Goal: Transaction & Acquisition: Purchase product/service

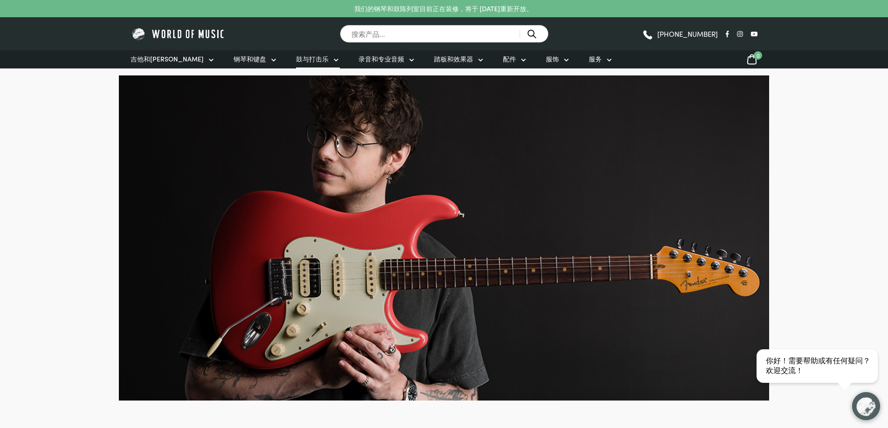
click at [296, 55] on link "鼓与打击乐" at bounding box center [318, 59] width 44 height 18
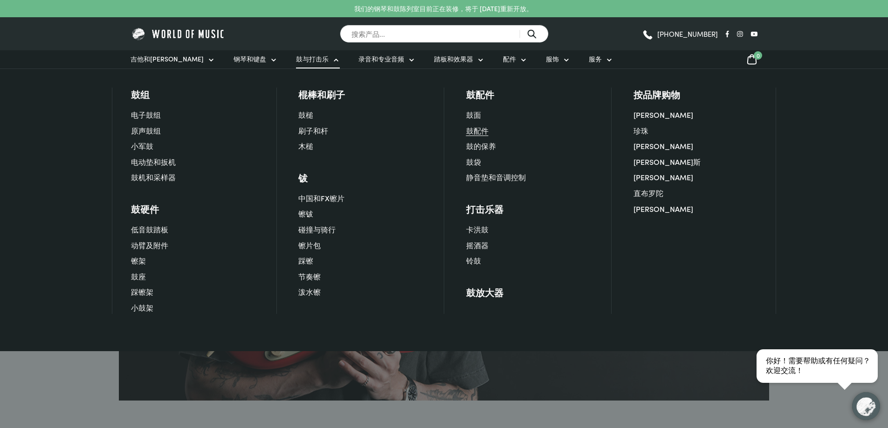
click at [486, 129] on font "鼓配件" at bounding box center [477, 130] width 22 height 10
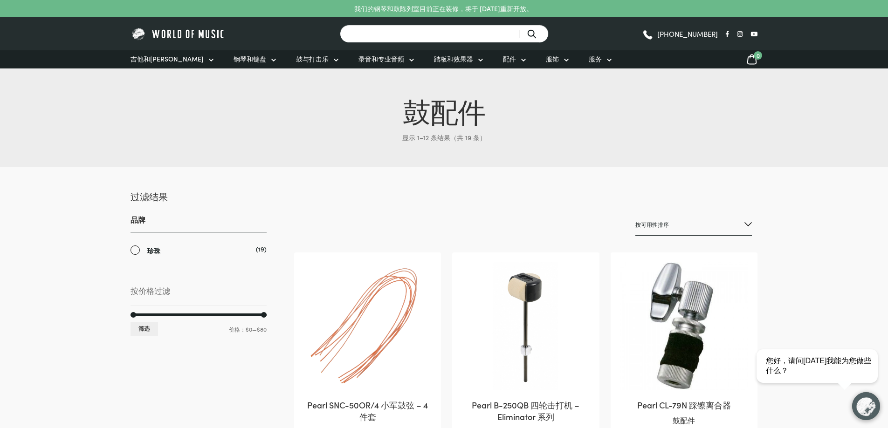
click at [400, 27] on input "搜索产品..." at bounding box center [444, 34] width 209 height 18
type input "throne"
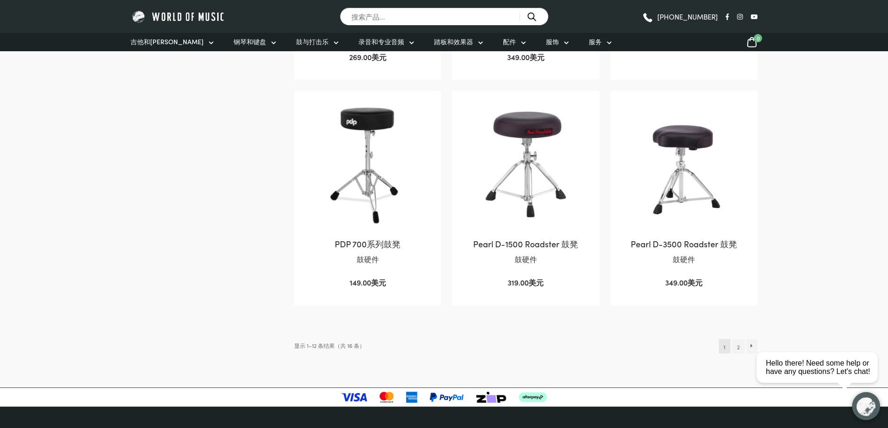
scroll to position [839, 0]
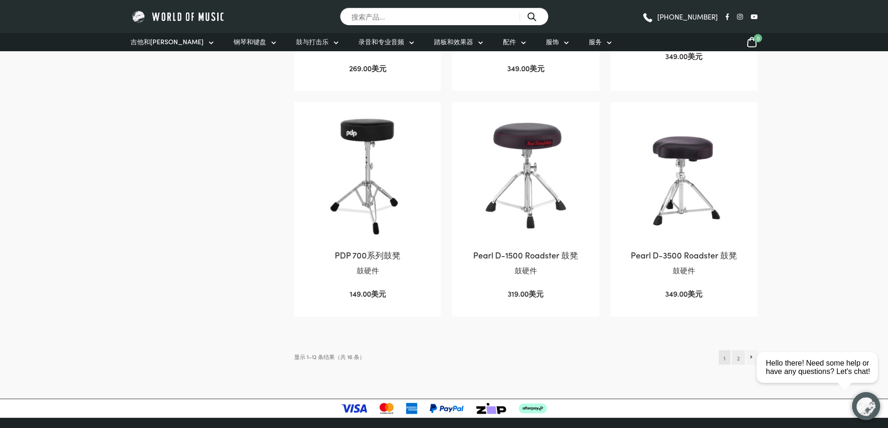
click at [733, 354] on link "2" at bounding box center [738, 357] width 13 height 14
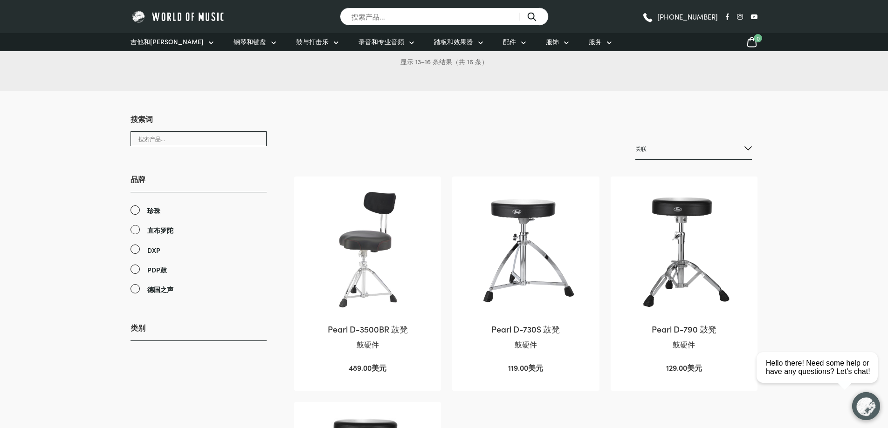
scroll to position [47, 0]
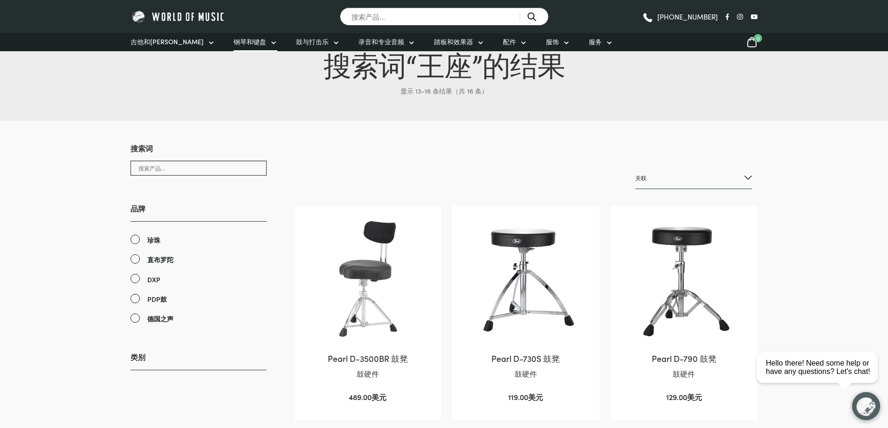
click at [233, 36] on link "钢琴和键盘" at bounding box center [255, 42] width 44 height 18
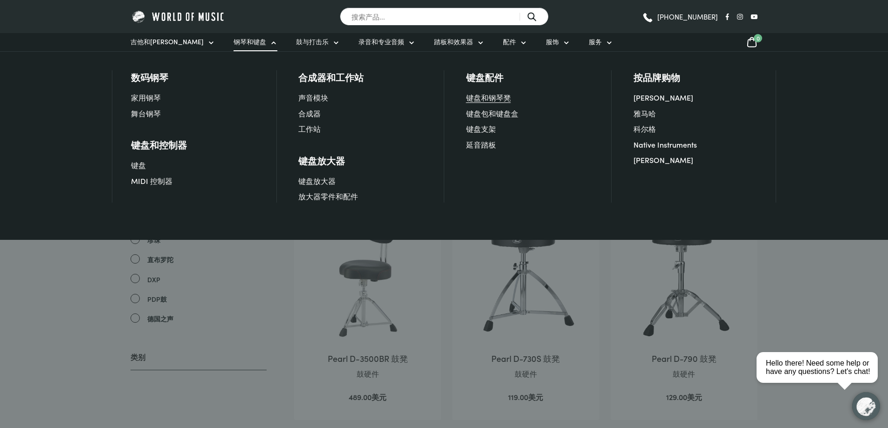
click at [509, 101] on font "键盘和钢琴凳" at bounding box center [488, 97] width 45 height 10
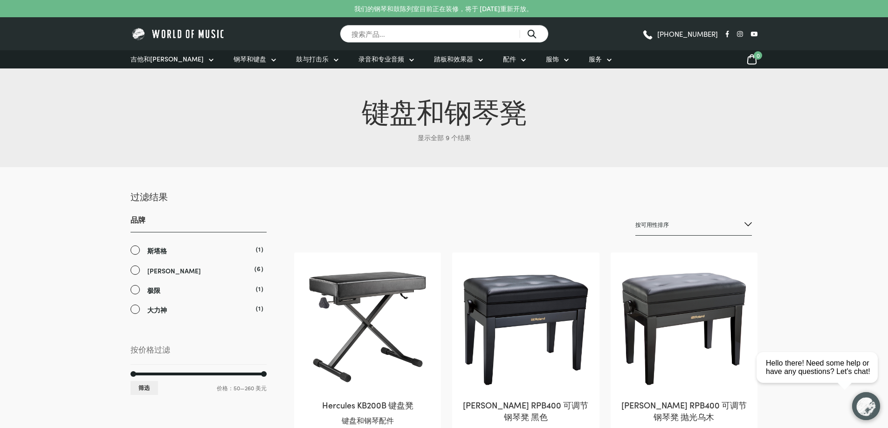
click at [724, 32] on div "[PHONE_NUMBER]" at bounding box center [664, 34] width 187 height 14
click at [726, 34] on icon at bounding box center [727, 34] width 4 height 7
click at [422, 36] on input "搜索产品..." at bounding box center [444, 34] width 209 height 18
type input "throne"
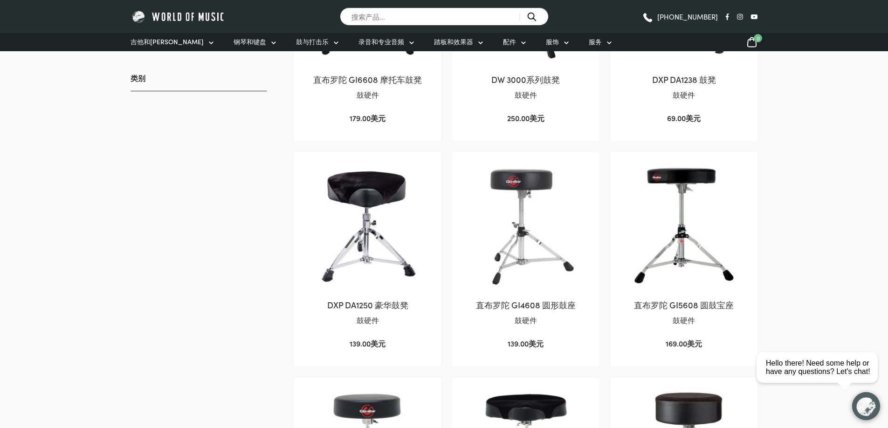
scroll to position [326, 0]
